Goal: Information Seeking & Learning: Learn about a topic

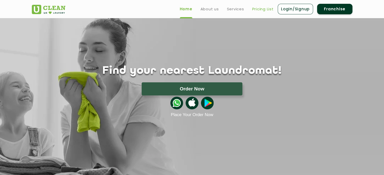
click at [258, 10] on link "Pricing List" at bounding box center [262, 9] width 21 height 6
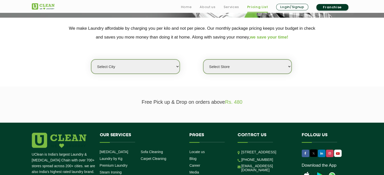
scroll to position [101, 0]
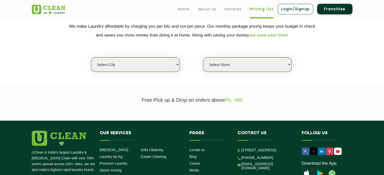
click at [162, 66] on select "Select city [GEOGRAPHIC_DATA] [GEOGRAPHIC_DATA] [GEOGRAPHIC_DATA] [GEOGRAPHIC_D…" at bounding box center [135, 65] width 88 height 14
click at [117, 63] on select "Select city [GEOGRAPHIC_DATA] [GEOGRAPHIC_DATA] [GEOGRAPHIC_DATA] [GEOGRAPHIC_D…" at bounding box center [135, 65] width 88 height 14
select select "4"
click at [91, 58] on select "Select city [GEOGRAPHIC_DATA] [GEOGRAPHIC_DATA] [GEOGRAPHIC_DATA] [GEOGRAPHIC_D…" at bounding box center [135, 65] width 88 height 14
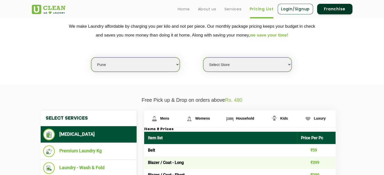
click at [236, 67] on select "Select Store [GEOGRAPHIC_DATA] [GEOGRAPHIC_DATA] [GEOGRAPHIC_DATA] [GEOGRAPHIC_…" at bounding box center [247, 65] width 88 height 14
click at [329, 64] on div "Select city [GEOGRAPHIC_DATA] [GEOGRAPHIC_DATA] [GEOGRAPHIC_DATA] [GEOGRAPHIC_D…" at bounding box center [192, 56] width 328 height 33
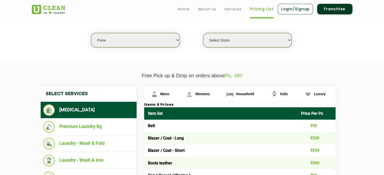
scroll to position [126, 0]
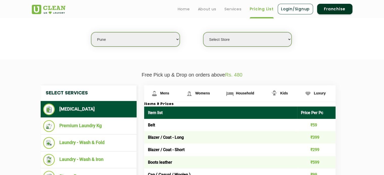
click at [254, 39] on select "Select Store [GEOGRAPHIC_DATA] [GEOGRAPHIC_DATA] [GEOGRAPHIC_DATA] [GEOGRAPHIC_…" at bounding box center [247, 39] width 88 height 14
click at [148, 41] on select "Select city [GEOGRAPHIC_DATA] [GEOGRAPHIC_DATA] [GEOGRAPHIC_DATA] [GEOGRAPHIC_D…" at bounding box center [135, 39] width 88 height 14
click at [91, 32] on select "Select city [GEOGRAPHIC_DATA] [GEOGRAPHIC_DATA] [GEOGRAPHIC_DATA] [GEOGRAPHIC_D…" at bounding box center [135, 39] width 88 height 14
click at [362, 52] on section "We make Laundry affordable by charging you per kilo and not per piece. Our mont…" at bounding box center [192, 24] width 384 height 69
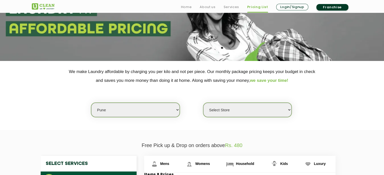
scroll to position [76, 0]
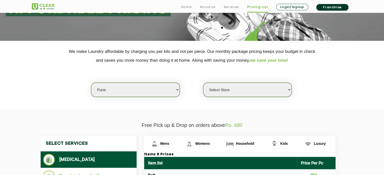
click at [246, 89] on select "Select Store [GEOGRAPHIC_DATA] [GEOGRAPHIC_DATA] [GEOGRAPHIC_DATA] [GEOGRAPHIC_…" at bounding box center [247, 90] width 88 height 14
select select "531"
click at [203, 83] on select "Select Store [GEOGRAPHIC_DATA] [GEOGRAPHIC_DATA] [GEOGRAPHIC_DATA] [GEOGRAPHIC_…" at bounding box center [247, 90] width 88 height 14
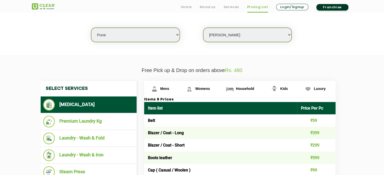
scroll to position [151, 0]
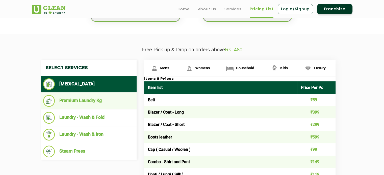
click at [75, 100] on li "Premium Laundry Kg" at bounding box center [88, 101] width 91 height 12
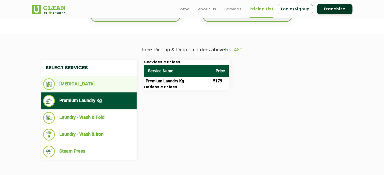
click at [85, 83] on li "[MEDICAL_DATA]" at bounding box center [88, 85] width 91 height 12
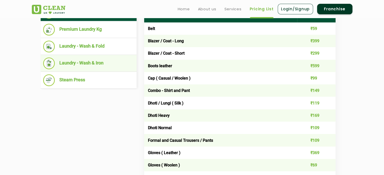
scroll to position [222, 0]
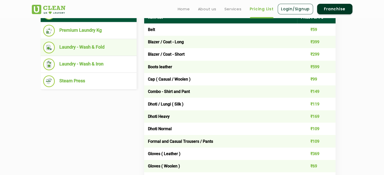
click at [83, 46] on li "Laundry - Wash & Fold" at bounding box center [88, 48] width 91 height 12
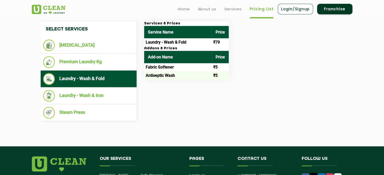
scroll to position [171, 0]
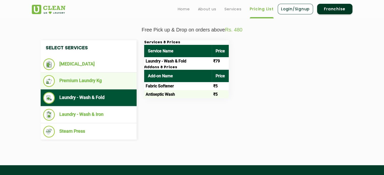
click at [81, 77] on li "Premium Laundry Kg" at bounding box center [88, 81] width 91 height 12
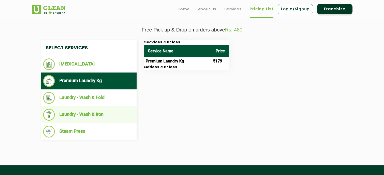
click at [93, 114] on li "Laundry - Wash & Iron" at bounding box center [88, 115] width 91 height 12
